Goal: Navigation & Orientation: Understand site structure

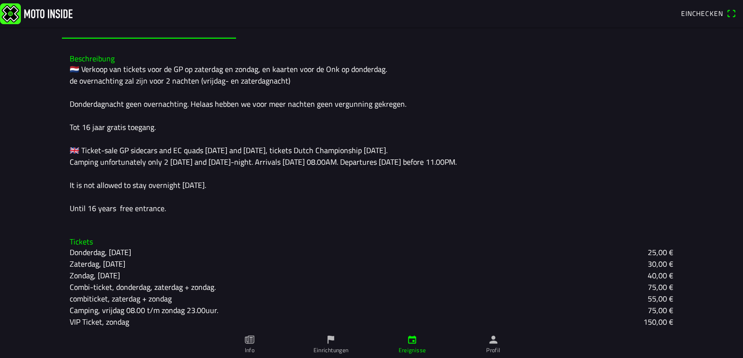
scroll to position [243, 0]
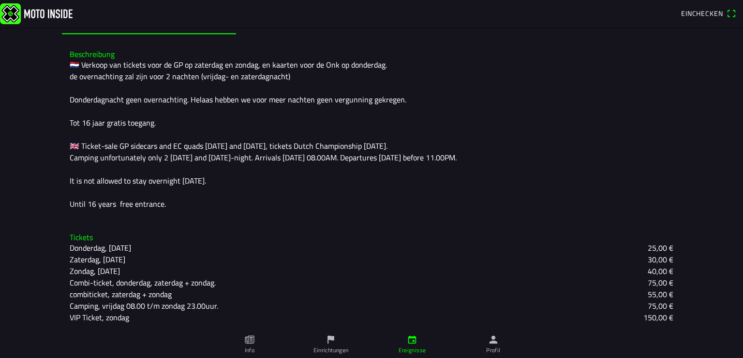
click at [250, 343] on icon "paper" at bounding box center [249, 340] width 11 height 11
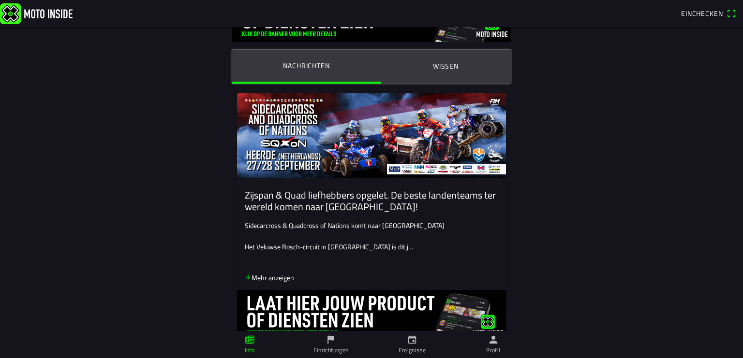
scroll to position [72, 0]
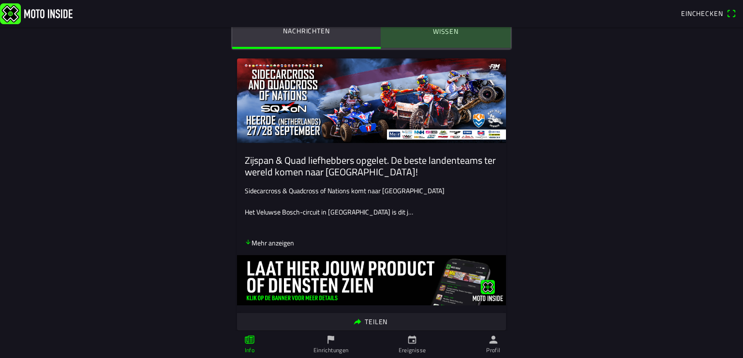
click at [437, 34] on ion-label "Wissen" at bounding box center [446, 31] width 26 height 11
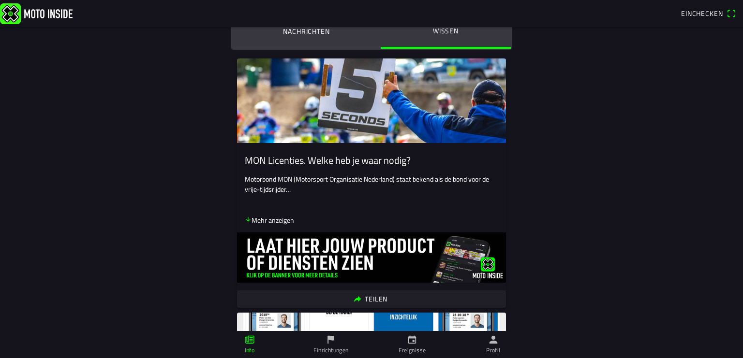
scroll to position [144, 0]
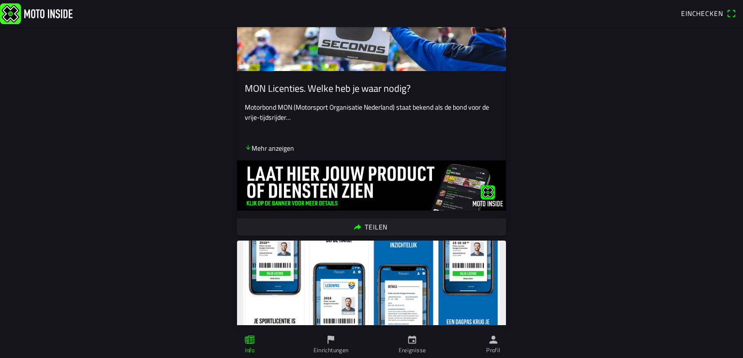
click at [246, 149] on icon "arrow down" at bounding box center [248, 147] width 4 height 4
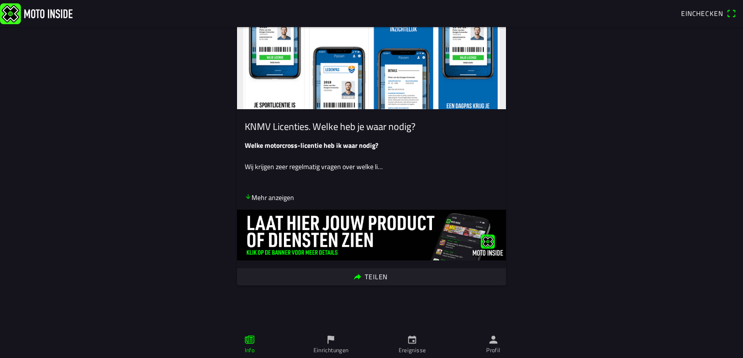
scroll to position [578, 0]
click at [332, 339] on icon "flag" at bounding box center [331, 340] width 7 height 8
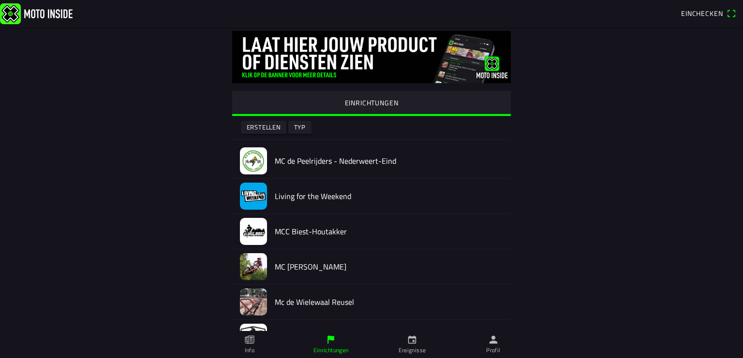
click at [250, 200] on img at bounding box center [253, 196] width 27 height 27
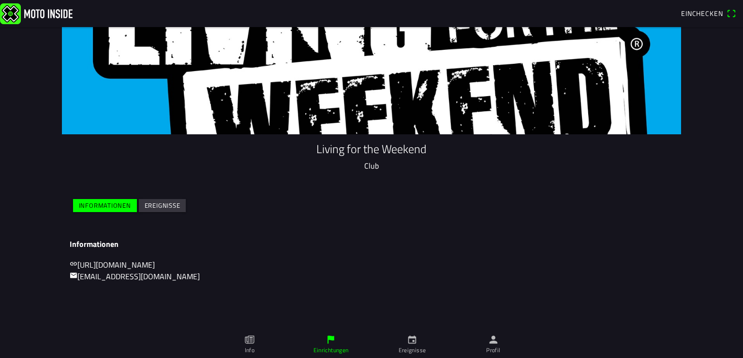
click at [135, 264] on link "[URL][DOMAIN_NAME]" at bounding box center [112, 265] width 85 height 12
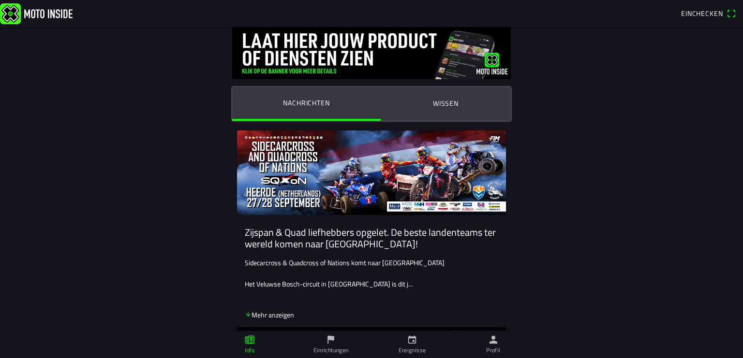
scroll to position [72, 0]
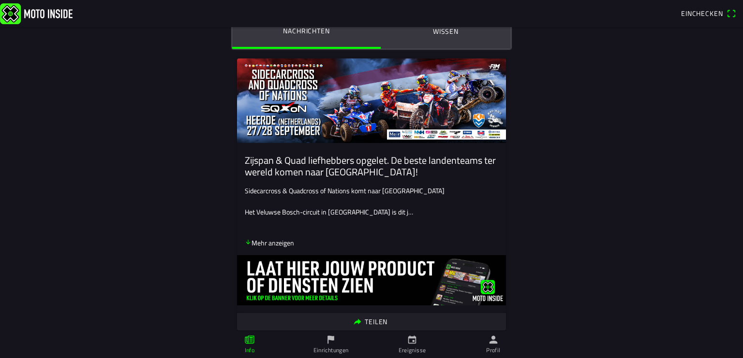
click at [245, 243] on icon "arrow down" at bounding box center [248, 242] width 7 height 7
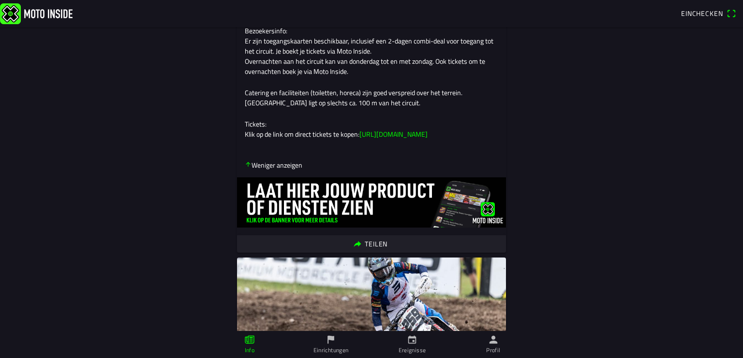
scroll to position [432, 0]
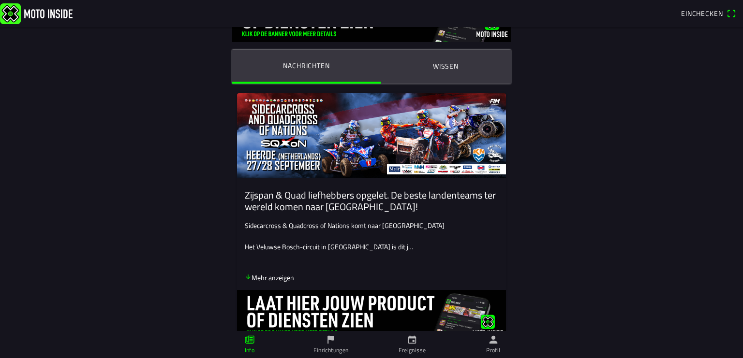
scroll to position [72, 0]
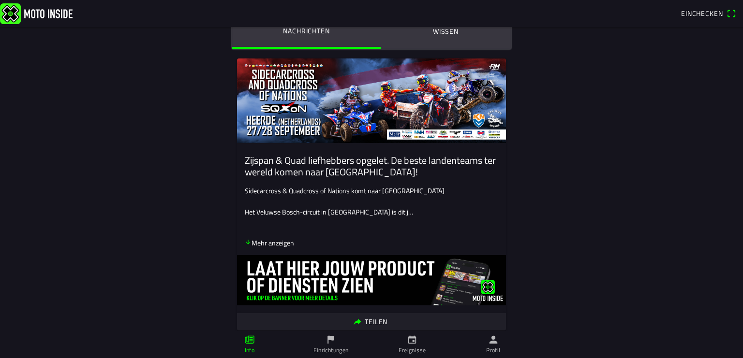
click at [413, 340] on icon "calendar" at bounding box center [412, 340] width 11 height 11
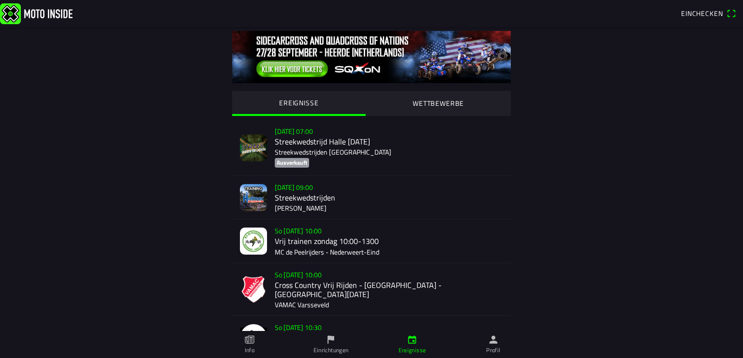
click at [0, 0] on slot "WETTBEWERBE" at bounding box center [0, 0] width 0 height 0
